Goal: Find specific page/section: Find specific page/section

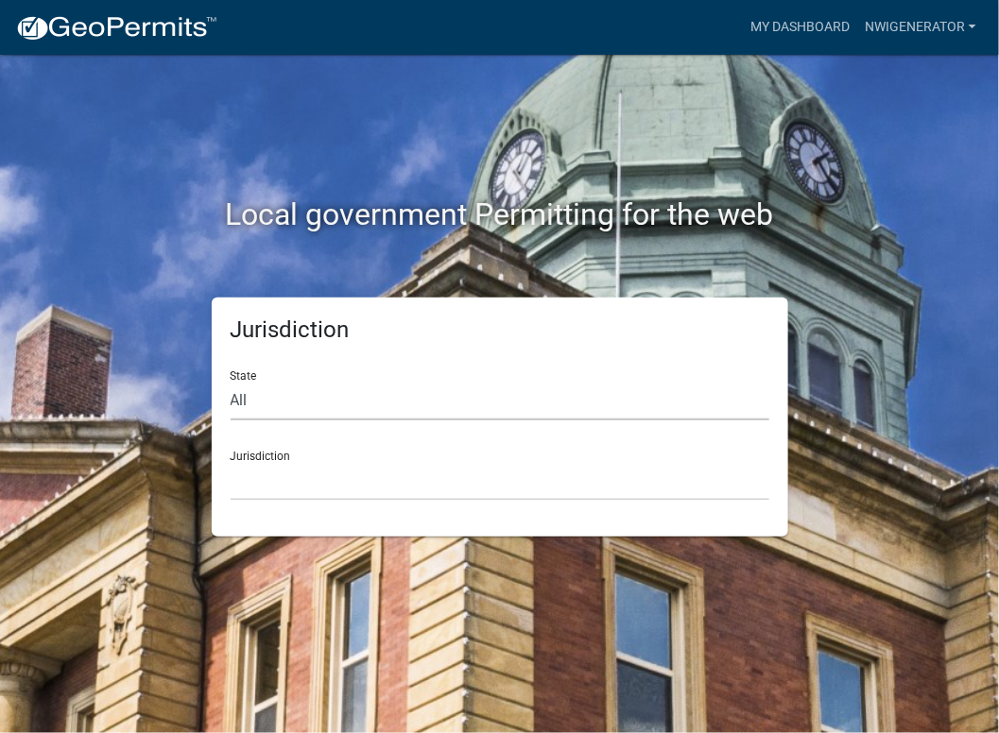
click at [232, 405] on select "All [US_STATE] [US_STATE] [US_STATE] [US_STATE] [US_STATE] [US_STATE] [US_STATE…" at bounding box center [500, 401] width 539 height 39
select select "[US_STATE]"
click at [231, 382] on select "All [US_STATE] [US_STATE] [US_STATE] [US_STATE] [US_STATE] [US_STATE] [US_STATE…" at bounding box center [500, 401] width 539 height 39
click at [275, 495] on select "City of [GEOGRAPHIC_DATA], [US_STATE] City of [GEOGRAPHIC_DATA], [US_STATE] Cit…" at bounding box center [500, 481] width 539 height 39
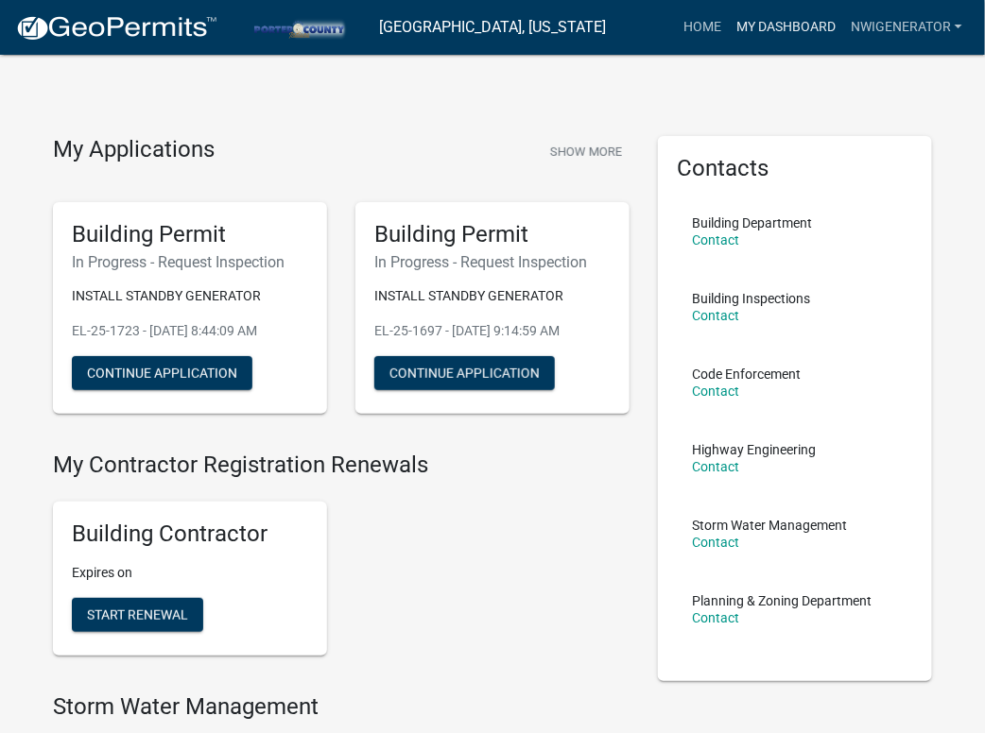
click at [767, 37] on link "My Dashboard" at bounding box center [786, 27] width 114 height 36
